Goal: Transaction & Acquisition: Purchase product/service

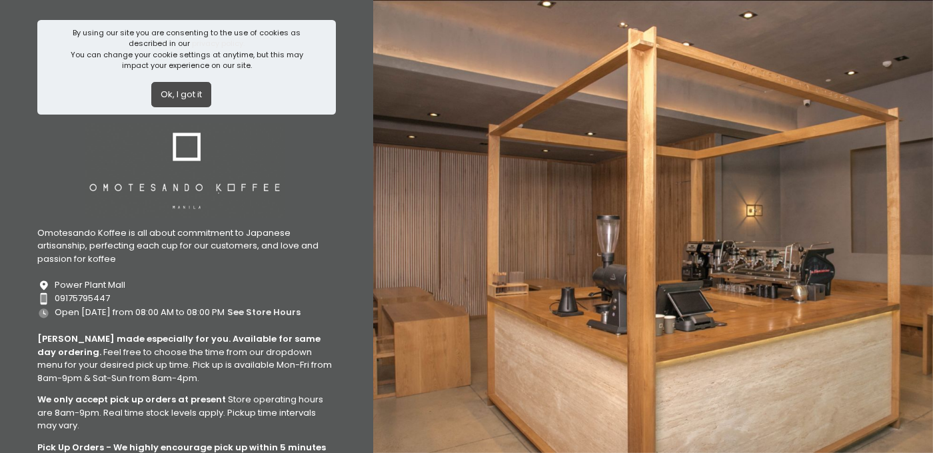
click at [188, 95] on button "Ok, I got it" at bounding box center [181, 94] width 60 height 25
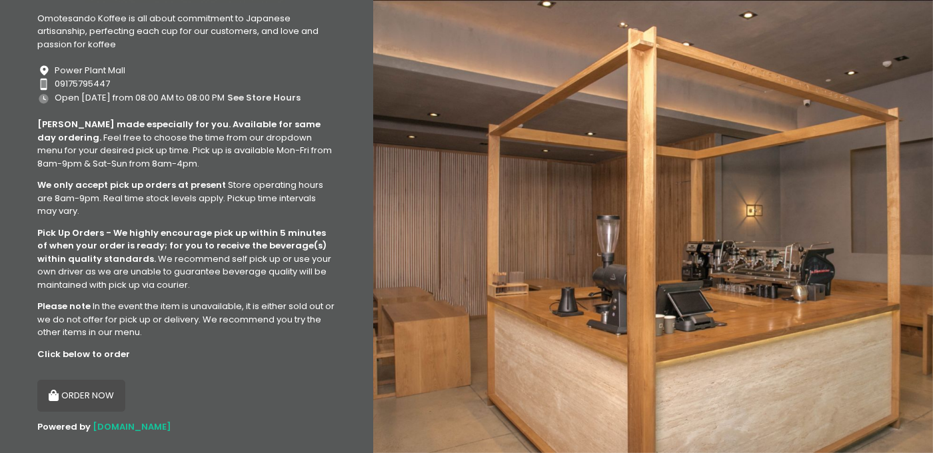
scroll to position [108, 0]
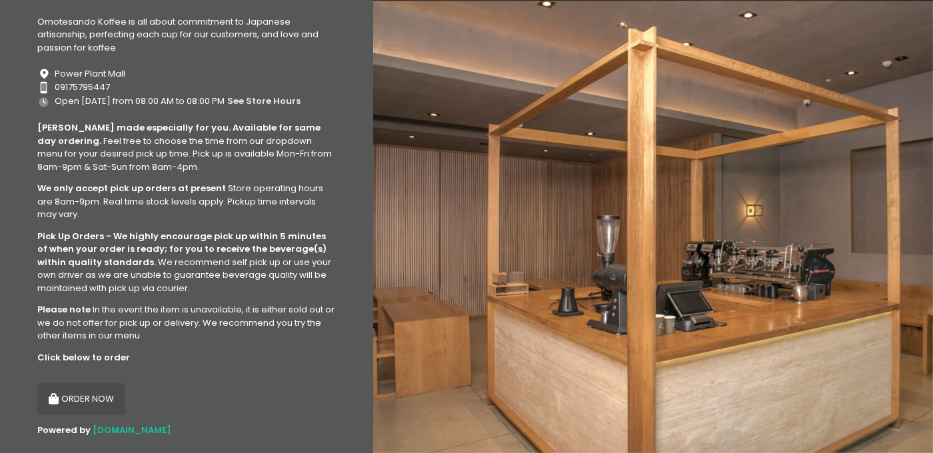
click at [95, 396] on button "ORDER NOW" at bounding box center [81, 399] width 88 height 32
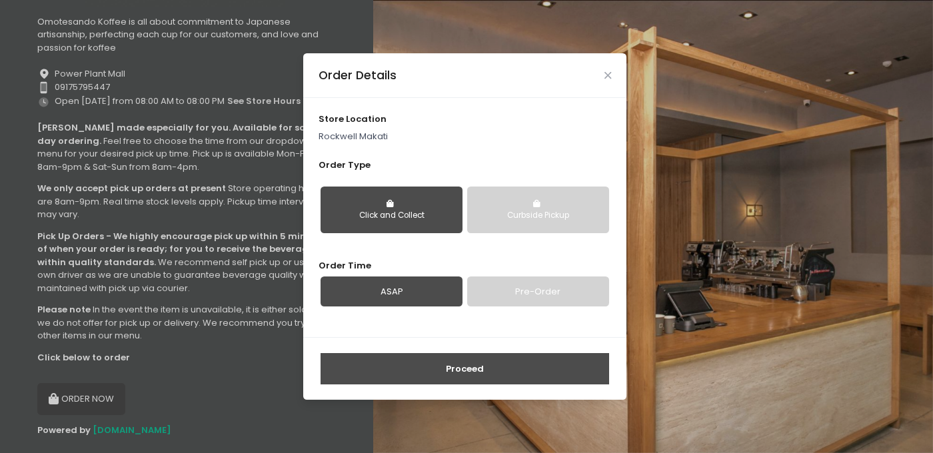
click at [504, 210] on div "Curbside Pickup" at bounding box center [537, 216] width 123 height 12
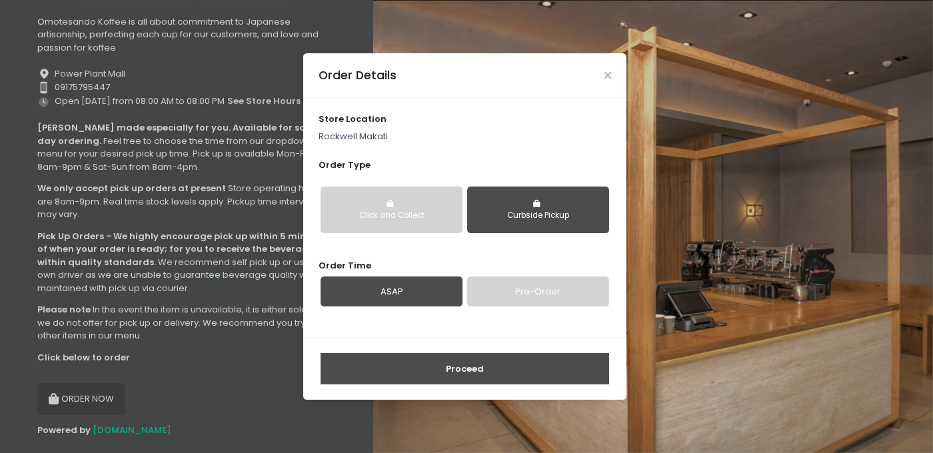
click at [536, 285] on link "Pre-Order" at bounding box center [538, 291] width 142 height 31
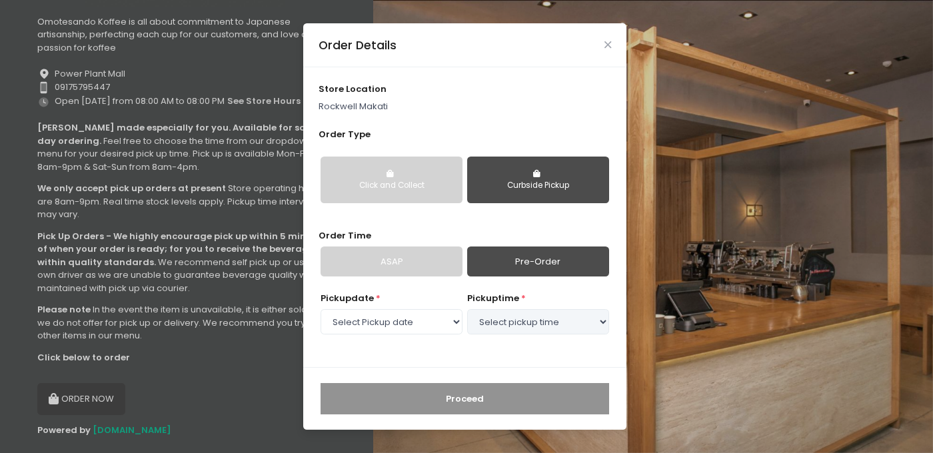
select select "[DATE]"
click at [529, 317] on select "Select pickup time 11:30 AM - 12:00 PM 12:00 PM - 12:30 PM 12:30 PM - 01:00 PM …" at bounding box center [538, 321] width 142 height 25
select select "11:30"
click at [467, 309] on select "Select pickup time 11:30 AM - 12:00 PM 12:00 PM - 12:30 PM 12:30 PM - 01:00 PM …" at bounding box center [538, 321] width 142 height 25
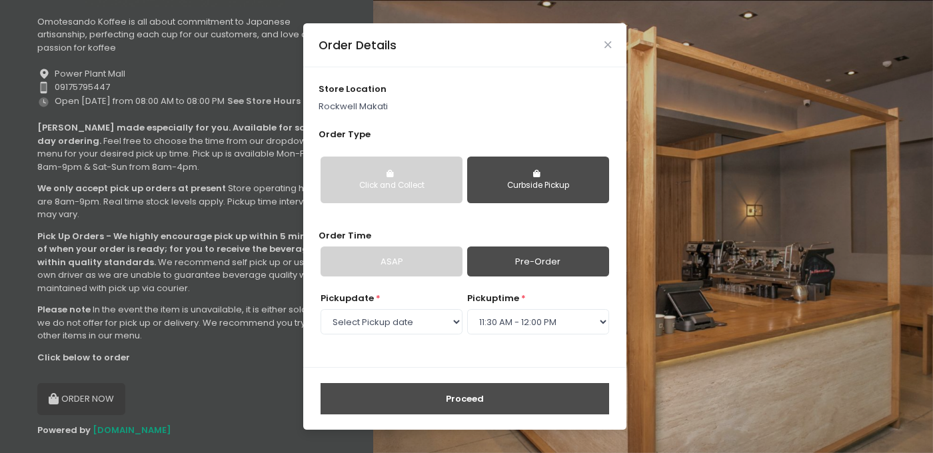
click at [478, 395] on button "Proceed" at bounding box center [464, 399] width 288 height 32
